Goal: Transaction & Acquisition: Download file/media

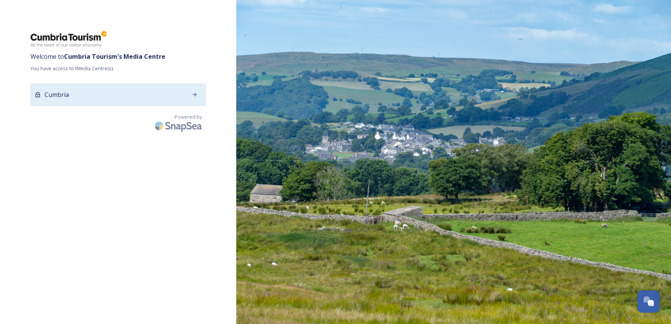
click at [193, 96] on icon at bounding box center [195, 94] width 6 height 6
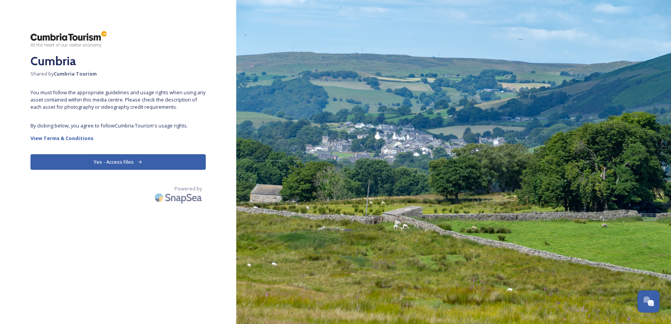
click at [137, 162] on button "Yes - Access Files" at bounding box center [117, 162] width 175 height 16
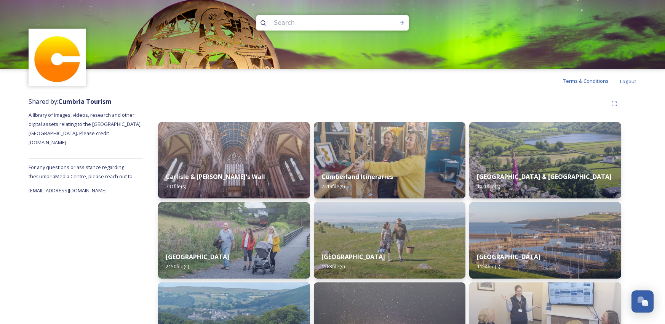
click at [306, 19] on input at bounding box center [322, 22] width 104 height 17
type input "Lakes Distillery"
click at [402, 23] on icon at bounding box center [402, 23] width 4 height 4
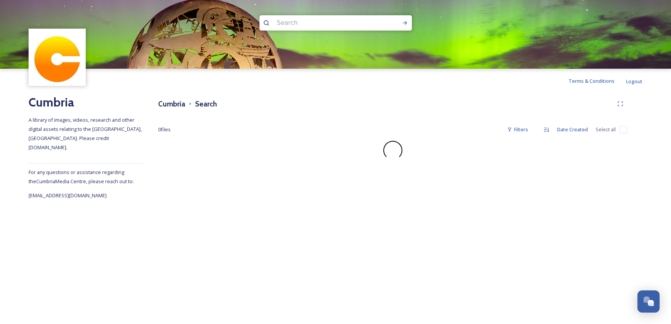
click at [289, 21] on input at bounding box center [325, 22] width 104 height 17
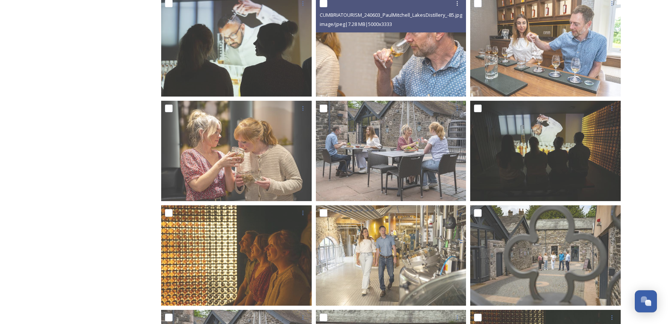
scroll to position [598, 0]
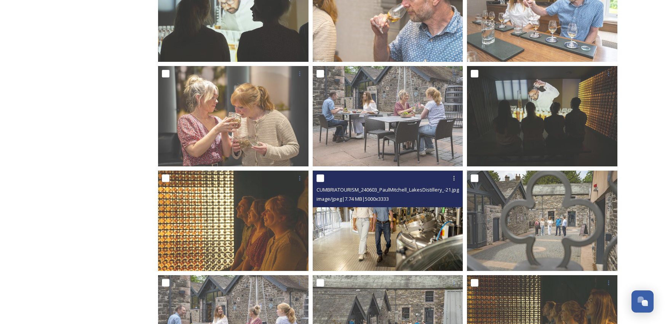
type input "Ullswat"
click at [406, 225] on img at bounding box center [388, 220] width 151 height 101
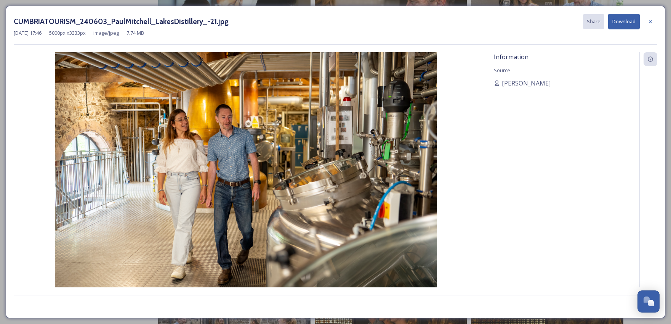
click at [623, 22] on button "Download" at bounding box center [624, 22] width 32 height 16
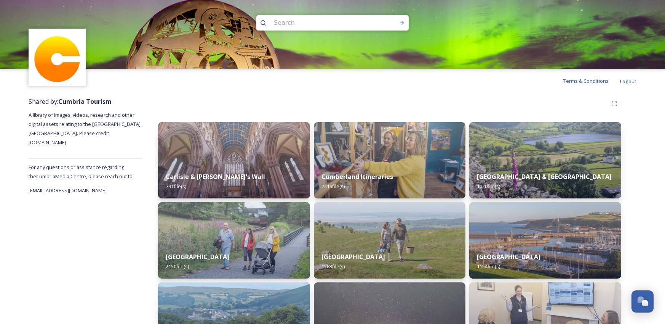
click at [300, 26] on input at bounding box center [322, 22] width 104 height 17
type input "Ullswater steamers"
click at [402, 23] on icon at bounding box center [402, 23] width 6 height 6
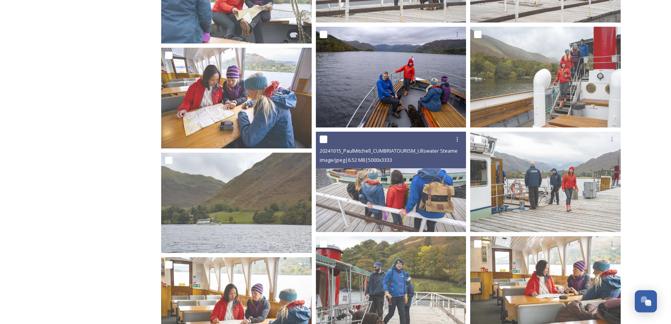
scroll to position [848, 0]
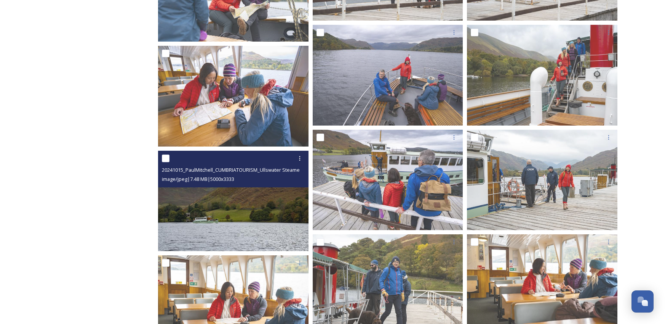
click at [237, 224] on img at bounding box center [233, 200] width 151 height 101
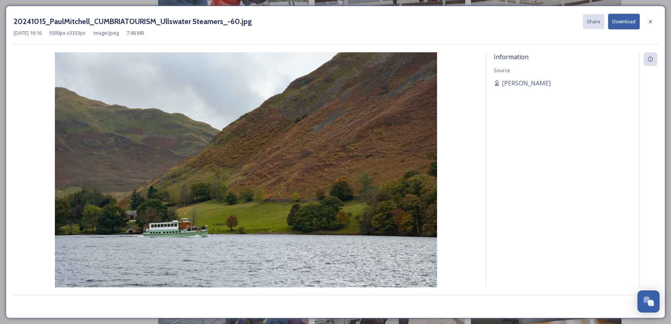
click at [625, 22] on button "Download" at bounding box center [624, 22] width 32 height 16
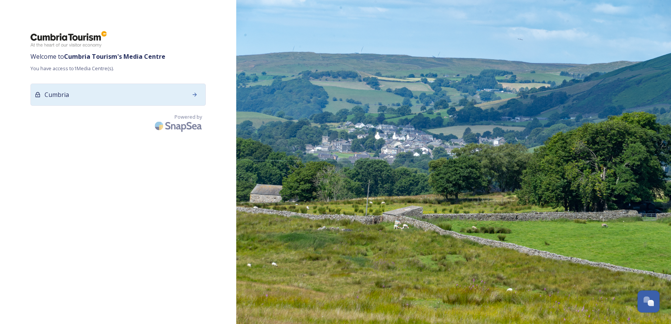
click at [196, 95] on icon at bounding box center [195, 94] width 6 height 6
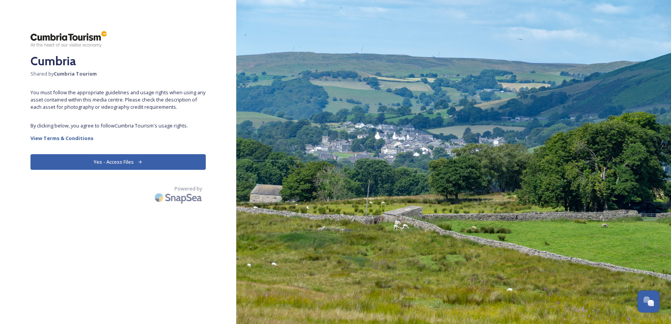
click at [135, 160] on button "Yes - Access Files" at bounding box center [117, 162] width 175 height 16
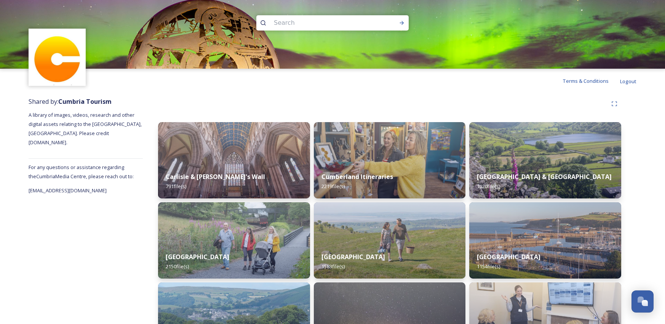
click at [287, 22] on input at bounding box center [322, 22] width 104 height 17
type input "[GEOGRAPHIC_DATA]"
click at [404, 22] on icon at bounding box center [402, 23] width 4 height 4
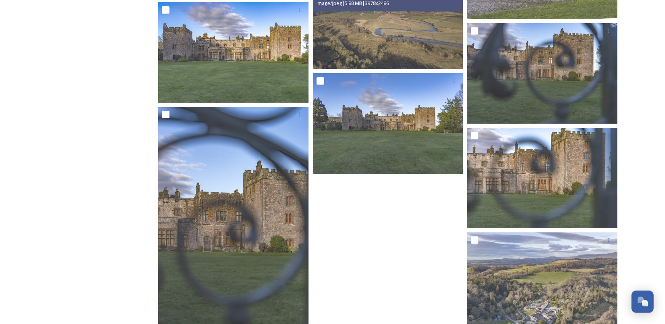
scroll to position [683, 0]
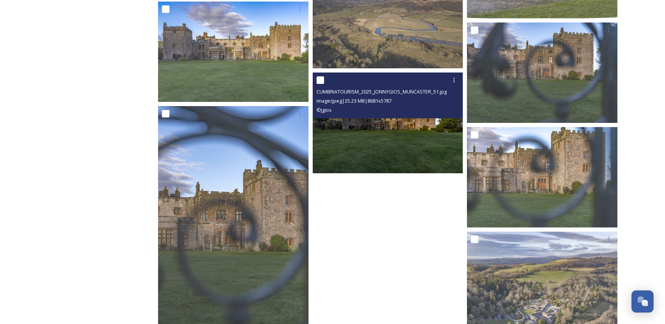
click at [386, 127] on img at bounding box center [388, 122] width 151 height 101
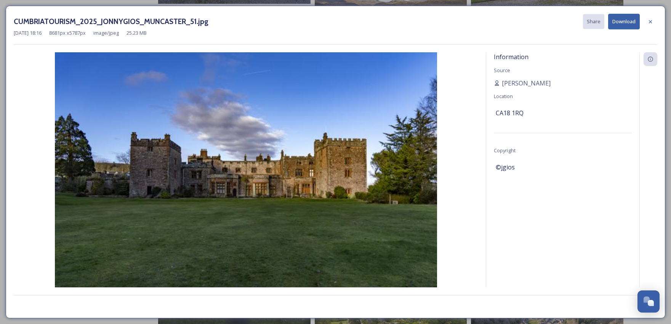
click at [623, 21] on button "Download" at bounding box center [624, 22] width 32 height 16
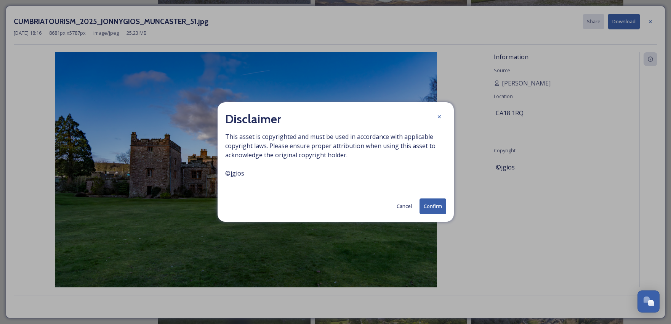
click at [433, 208] on button "Confirm" at bounding box center [433, 206] width 27 height 16
